Goal: Find specific page/section: Find specific page/section

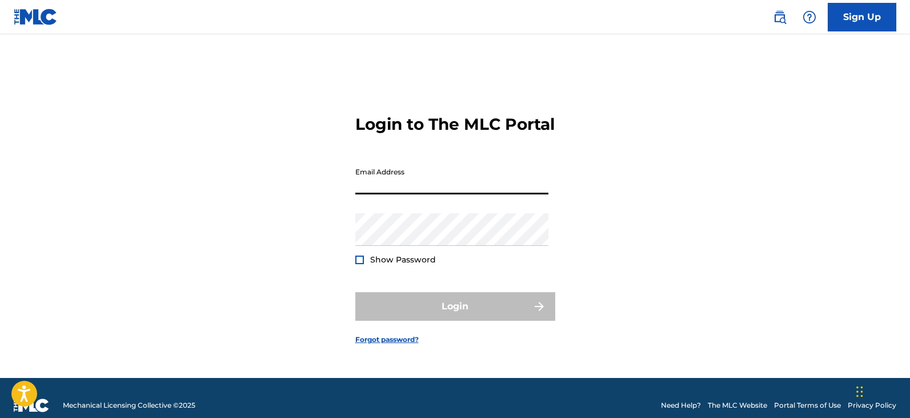
click at [379, 193] on input "Email Address" at bounding box center [451, 178] width 193 height 33
type input "[EMAIL_ADDRESS][DOMAIN_NAME]"
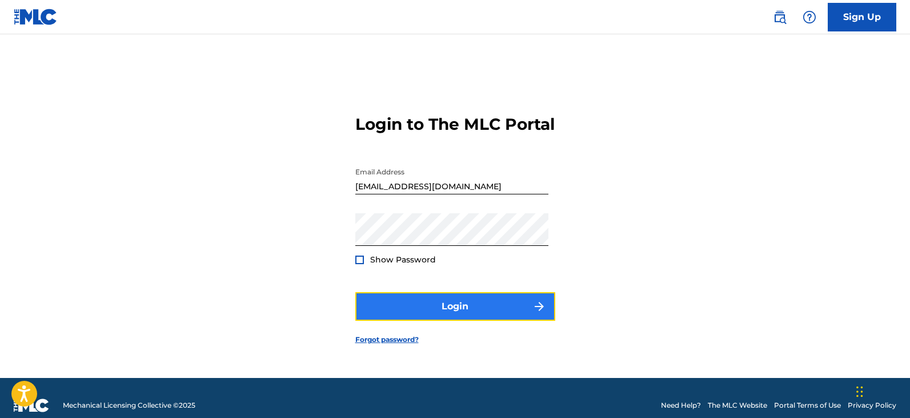
click at [537, 313] on img "submit" at bounding box center [540, 306] width 14 height 14
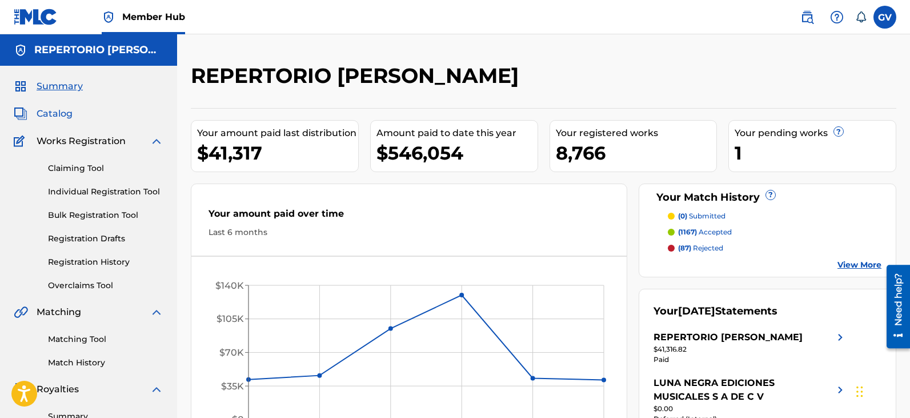
click at [57, 109] on span "Catalog" at bounding box center [55, 114] width 36 height 14
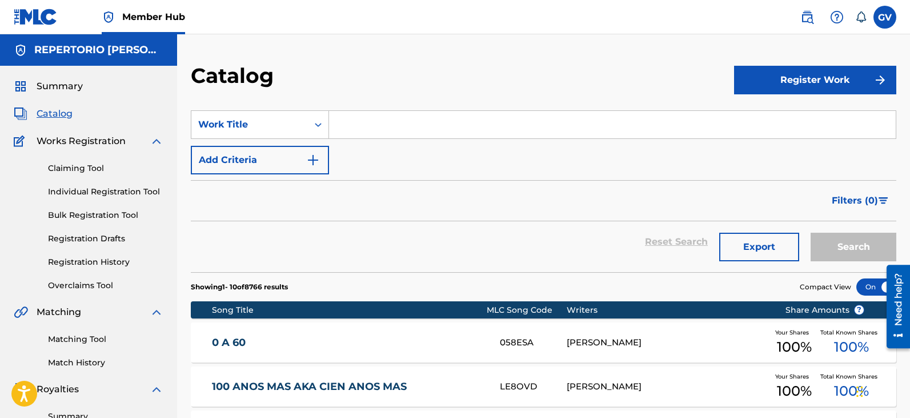
click at [346, 121] on input "Search Form" at bounding box center [612, 124] width 567 height 27
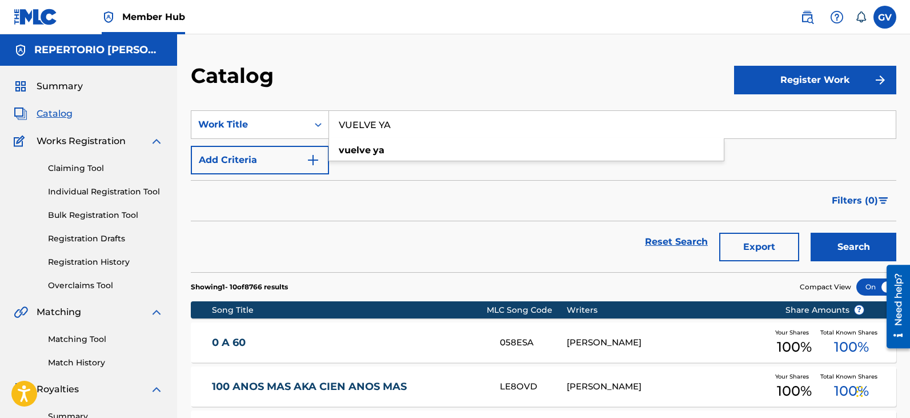
type input "VUELVE YA"
click at [811, 233] on button "Search" at bounding box center [854, 247] width 86 height 29
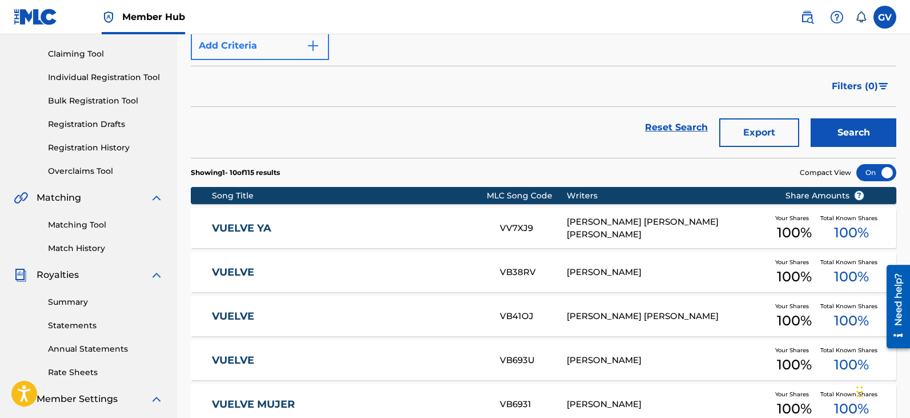
scroll to position [171, 0]
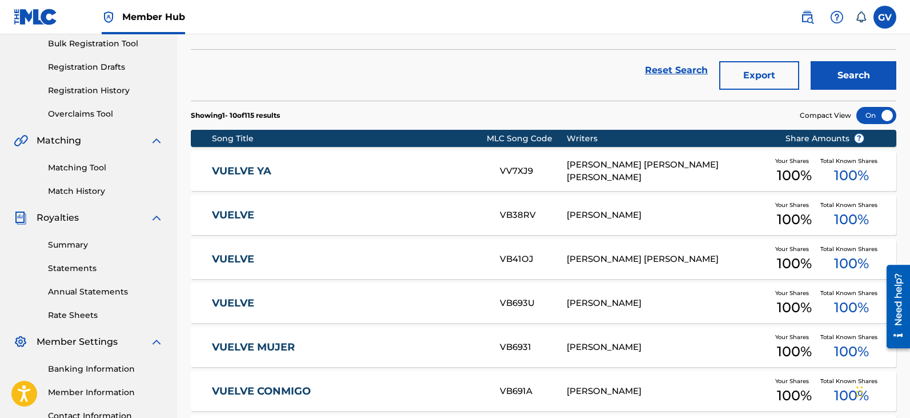
click at [250, 167] on link "VUELVE YA" at bounding box center [348, 171] width 273 height 13
